Goal: Information Seeking & Learning: Learn about a topic

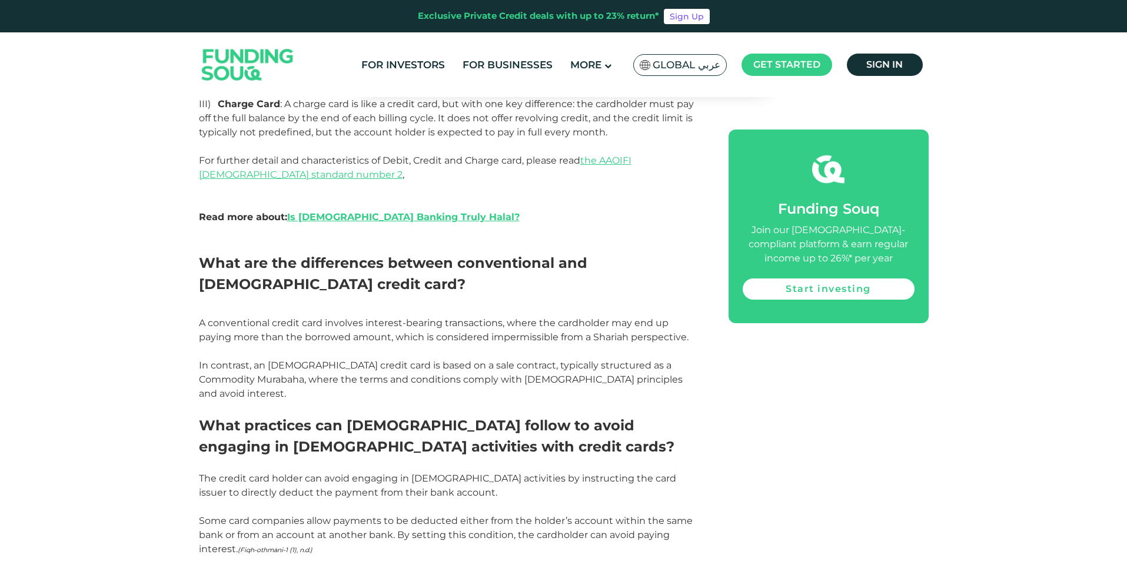
click at [243, 62] on img at bounding box center [247, 64] width 115 height 59
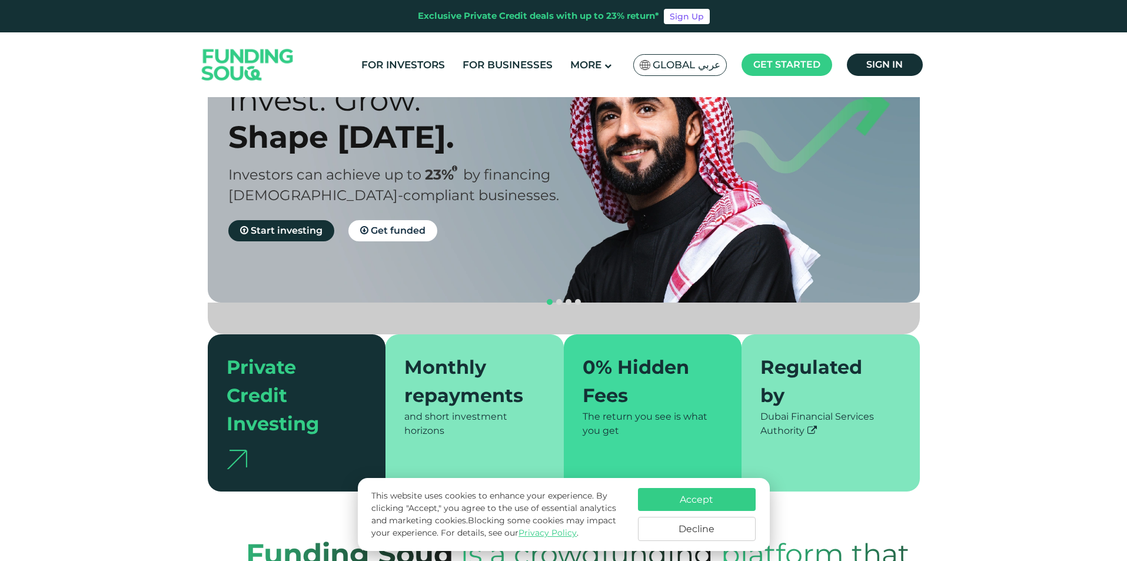
scroll to position [236, 0]
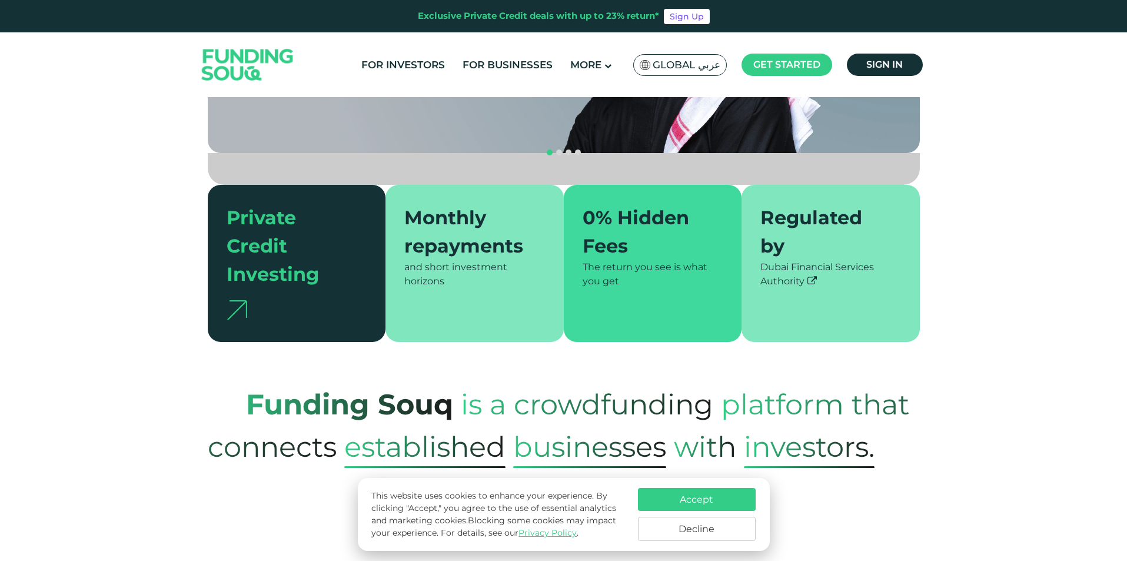
click at [705, 498] on button "Accept" at bounding box center [697, 499] width 118 height 23
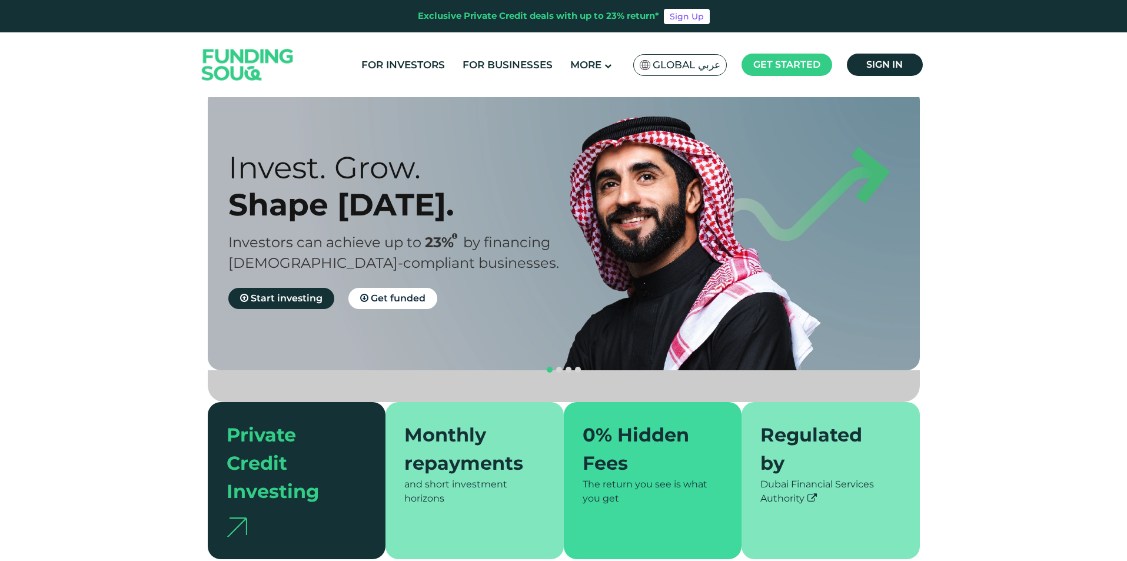
scroll to position [0, 0]
